Goal: Check status: Check status

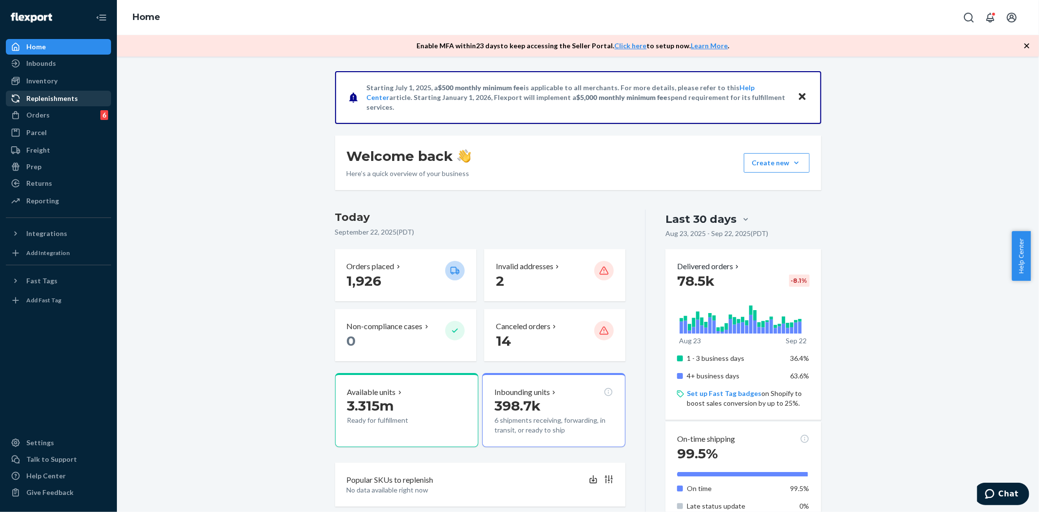
click at [40, 104] on div "Replenishments" at bounding box center [58, 99] width 103 height 14
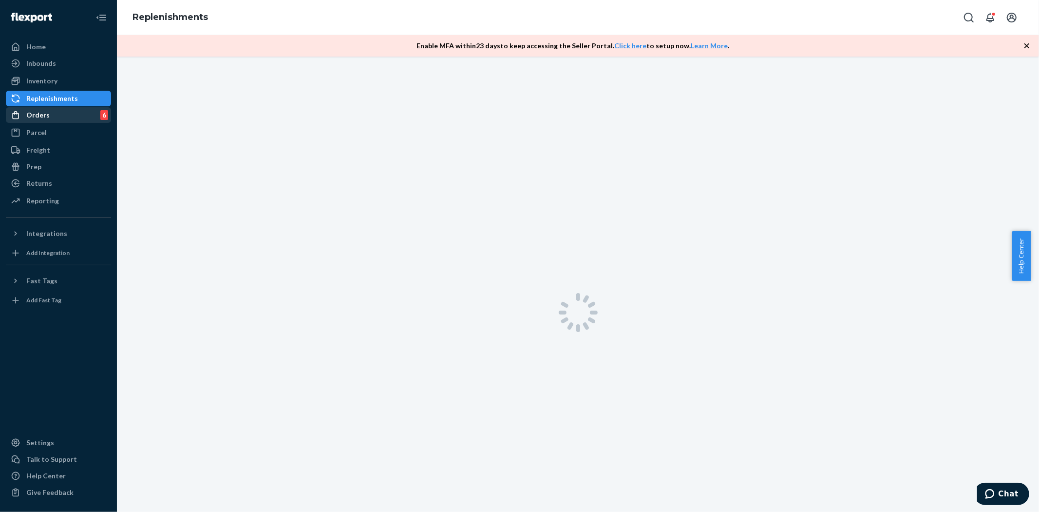
click at [44, 113] on div "Orders" at bounding box center [37, 115] width 23 height 10
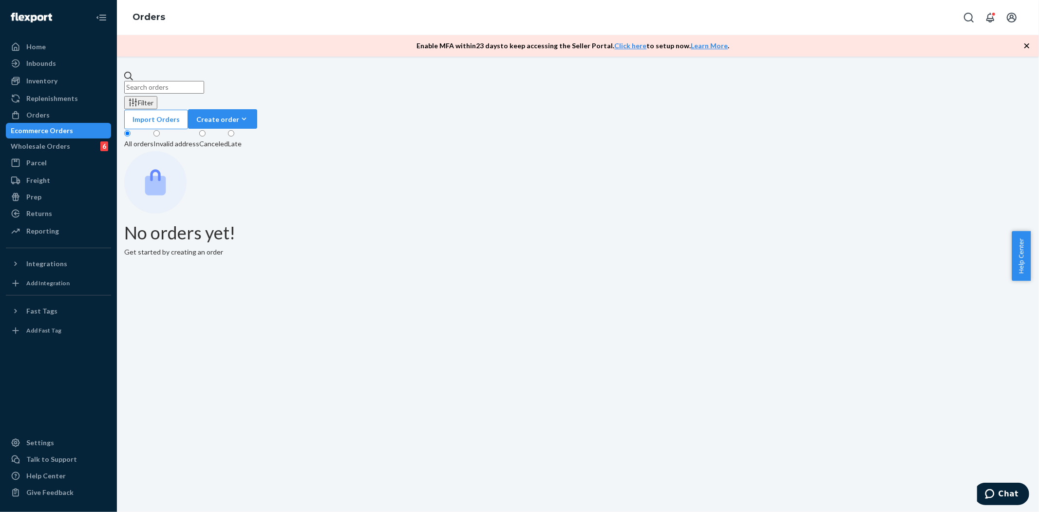
click at [187, 84] on input "text" at bounding box center [164, 87] width 80 height 13
paste input "MU02415424474"
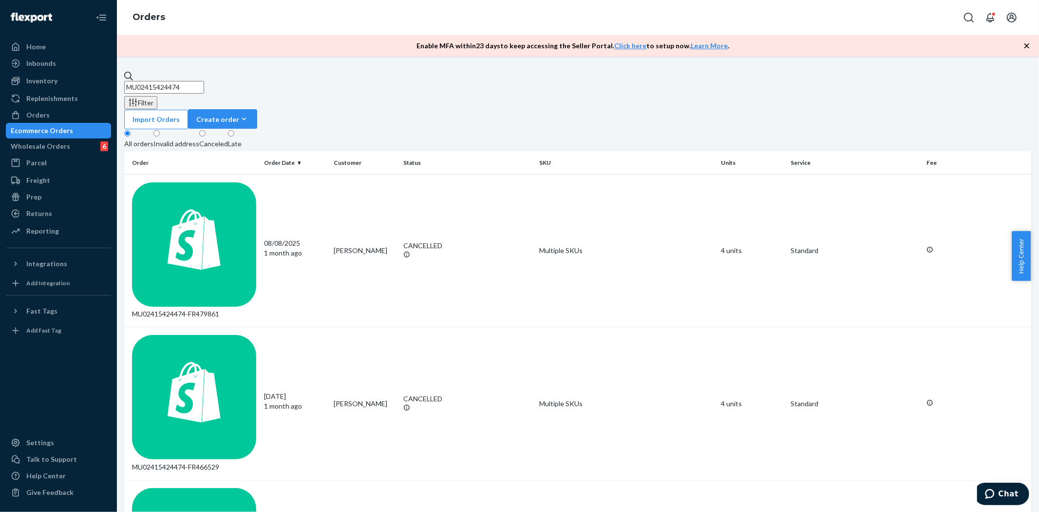
type input "MU02415424474"
click at [185, 182] on div "MU02415424474-FR479861" at bounding box center [194, 250] width 124 height 136
